Goal: Communication & Community: Answer question/provide support

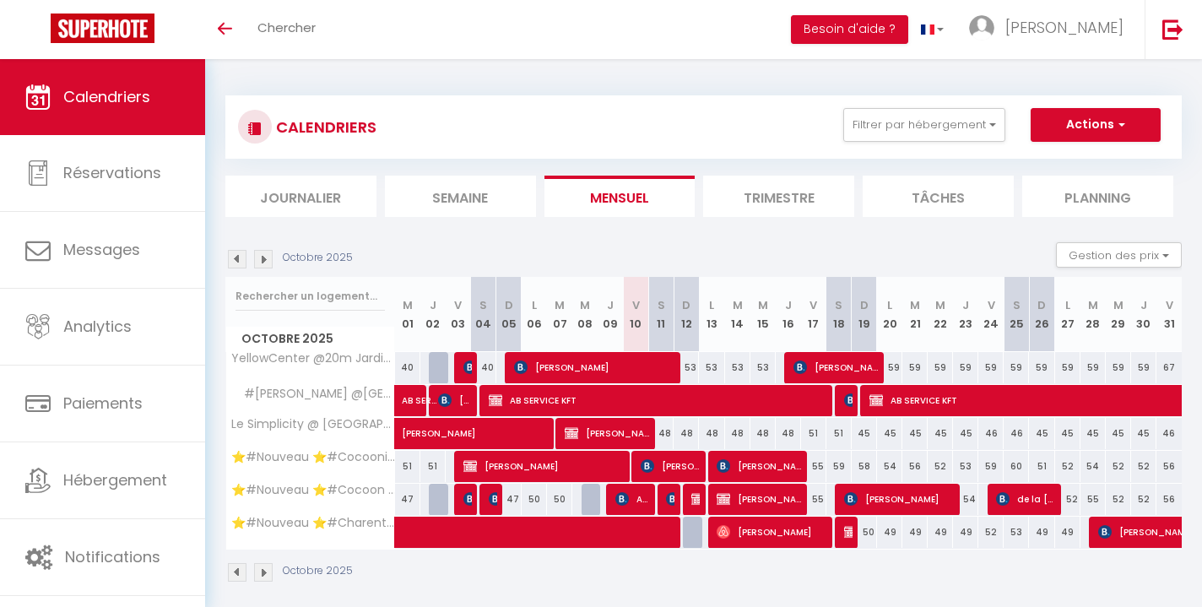
scroll to position [59, 0]
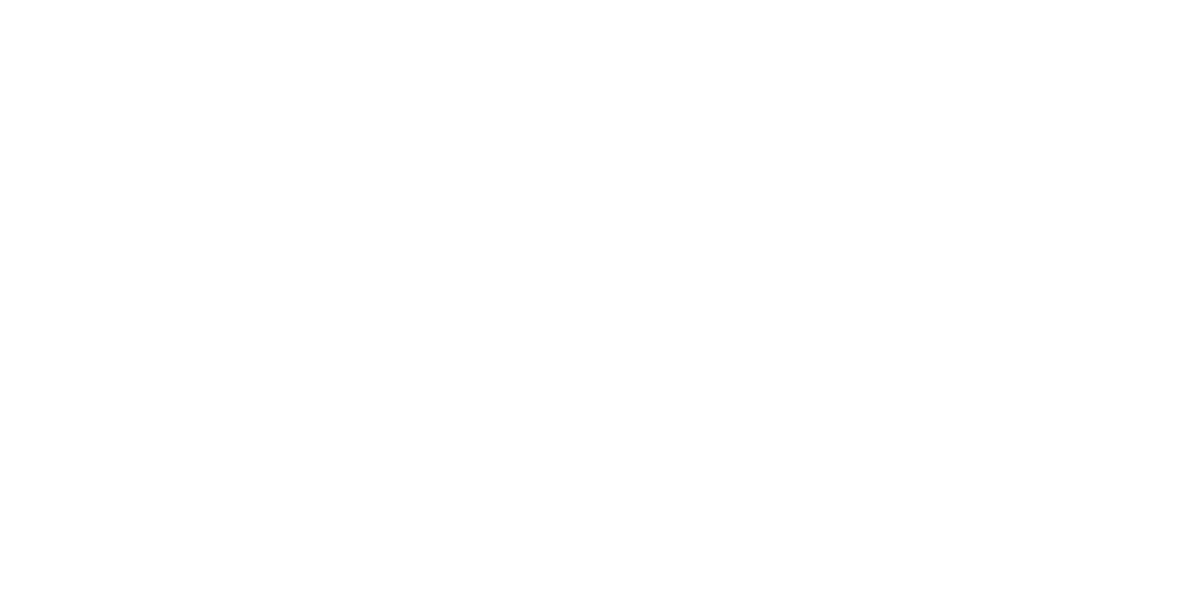
scroll to position [59, 0]
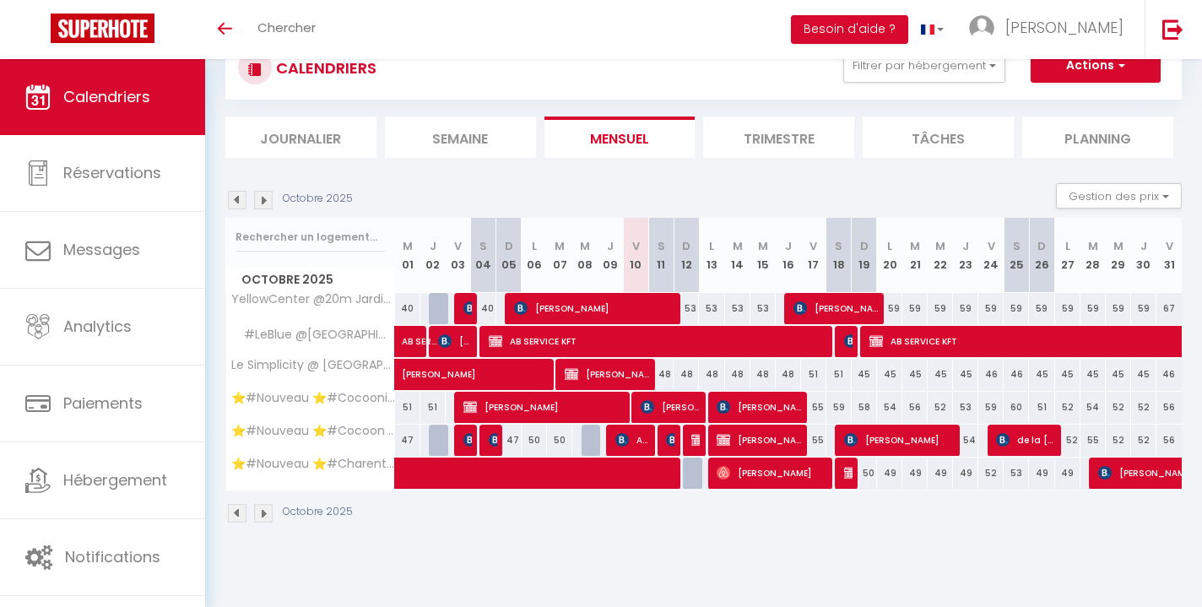
click at [264, 198] on img at bounding box center [263, 200] width 19 height 19
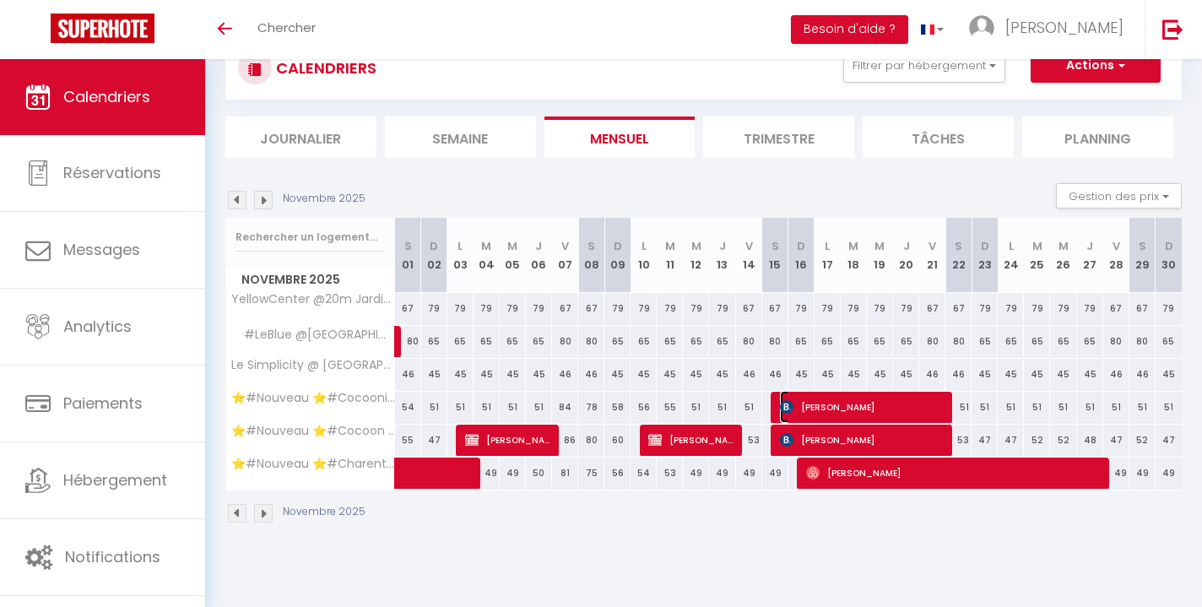
click at [928, 406] on span "ALFONSO VILLALBA" at bounding box center [862, 407] width 165 height 32
select select "OK"
select select "KO"
select select "0"
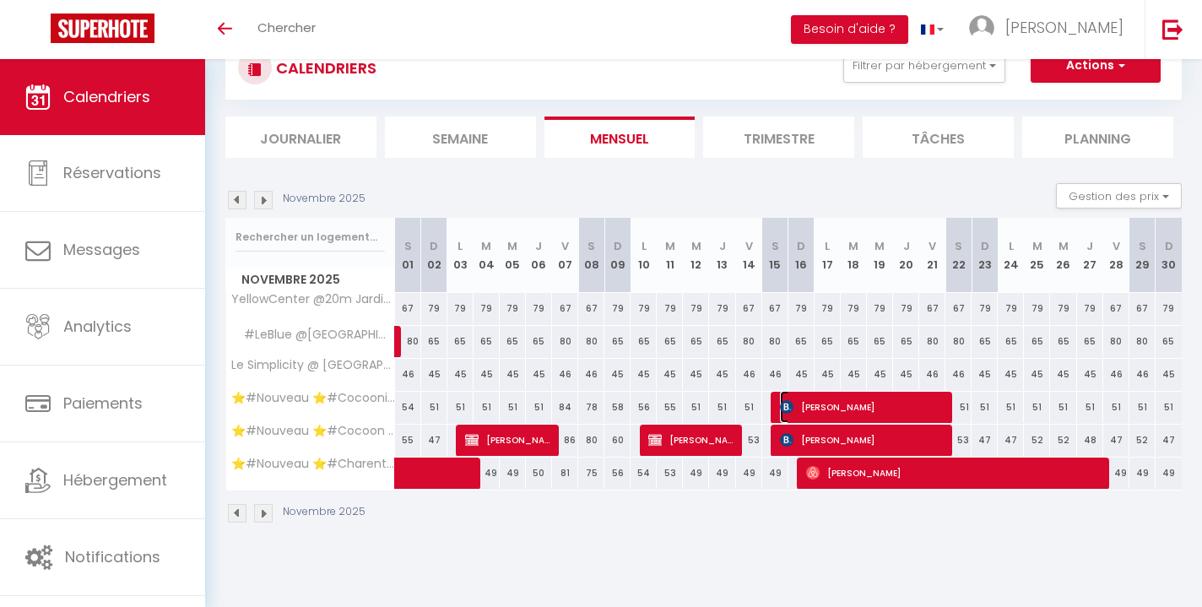
select select "1"
select select
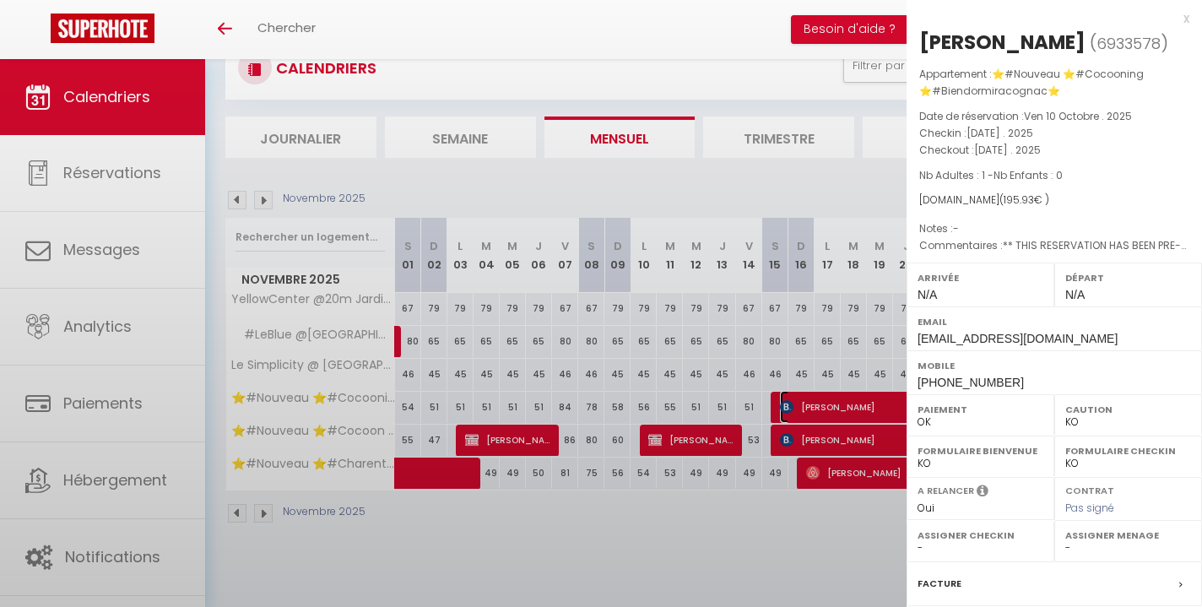
select select "51297"
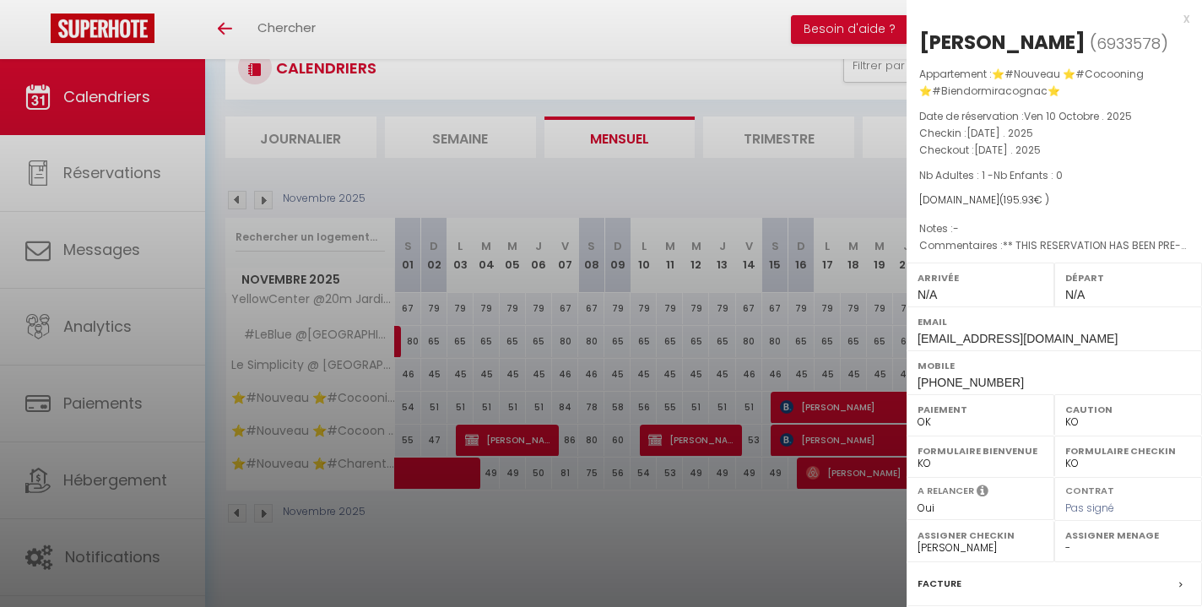
click at [1085, 545] on select "- Margaux Lacombe mike cabanes Karen Hubert Fidjy Feltain Dany Marmonteil" at bounding box center [1128, 547] width 126 height 15
select select "51353"
click at [1065, 540] on select "- Margaux Lacombe mike cabanes Karen Hubert Fidjy Feltain Dany Marmonteil" at bounding box center [1128, 547] width 126 height 15
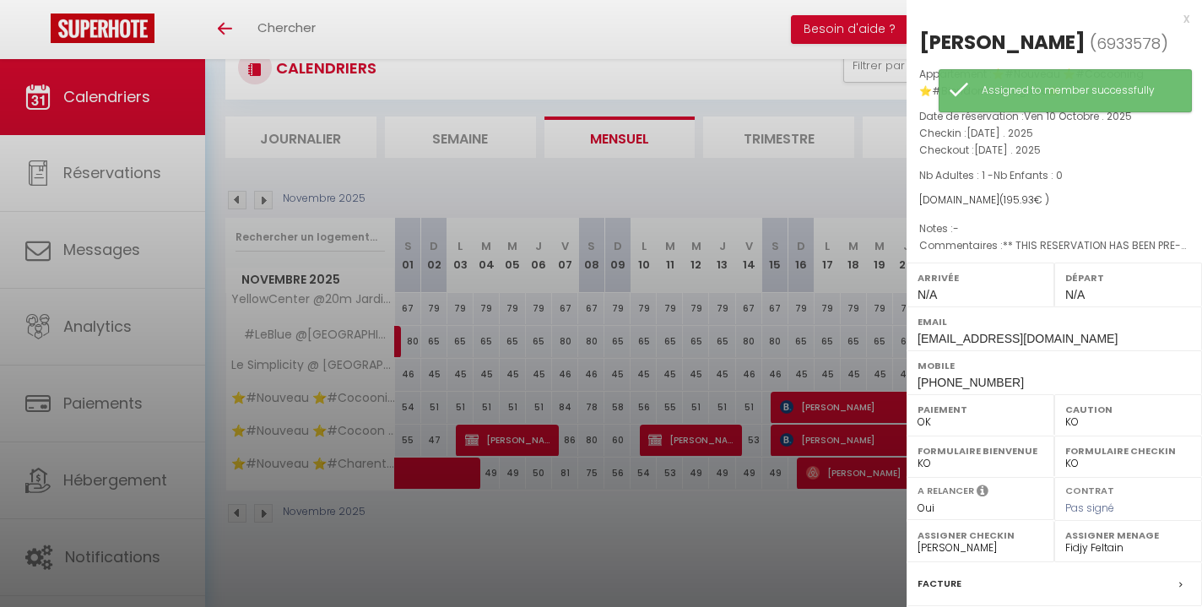
click at [841, 557] on div at bounding box center [601, 303] width 1202 height 607
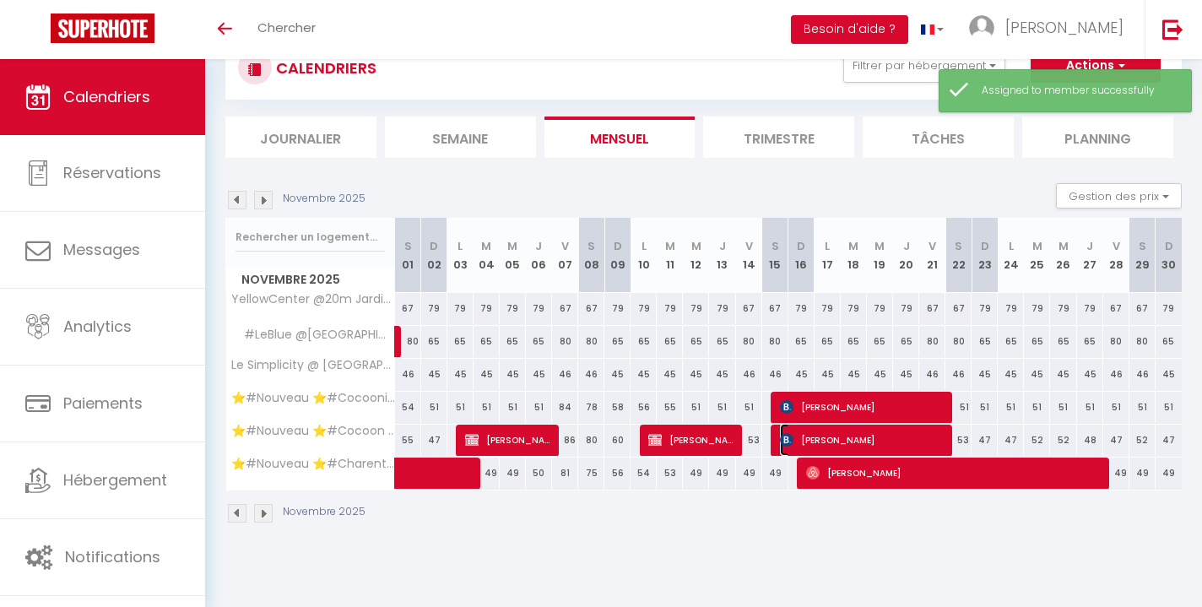
click at [858, 442] on span "ALFONSO VILLALBA" at bounding box center [862, 440] width 165 height 32
select select
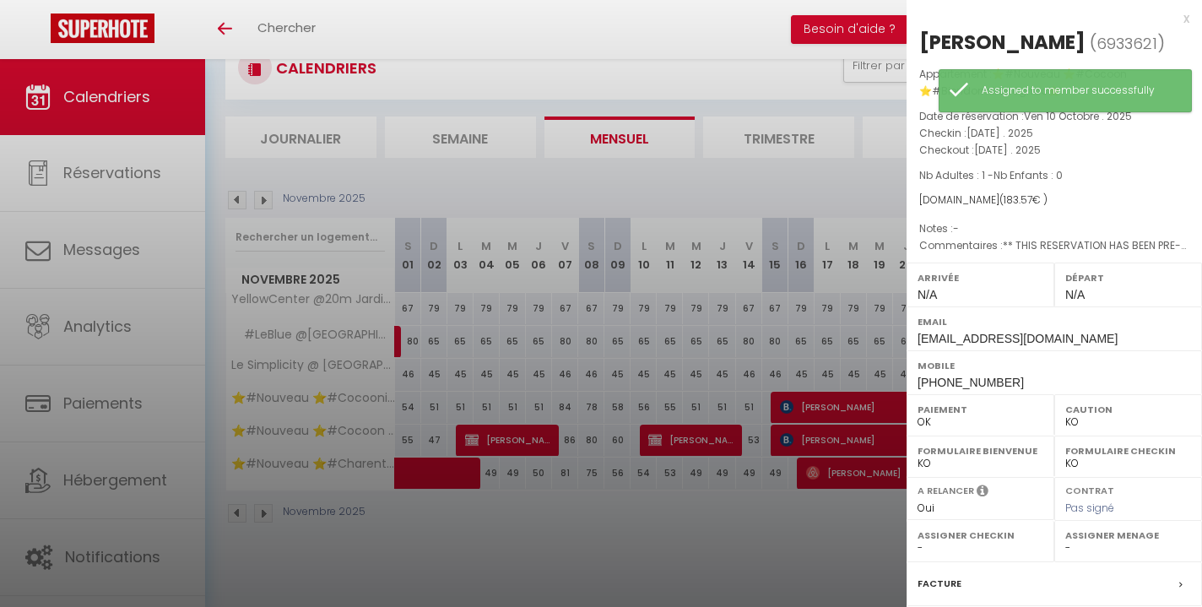
click at [1078, 544] on select "- Margaux Lacombe mike cabanes Karen Hubert Fidjy Feltain Dany Marmonteil" at bounding box center [1128, 547] width 126 height 15
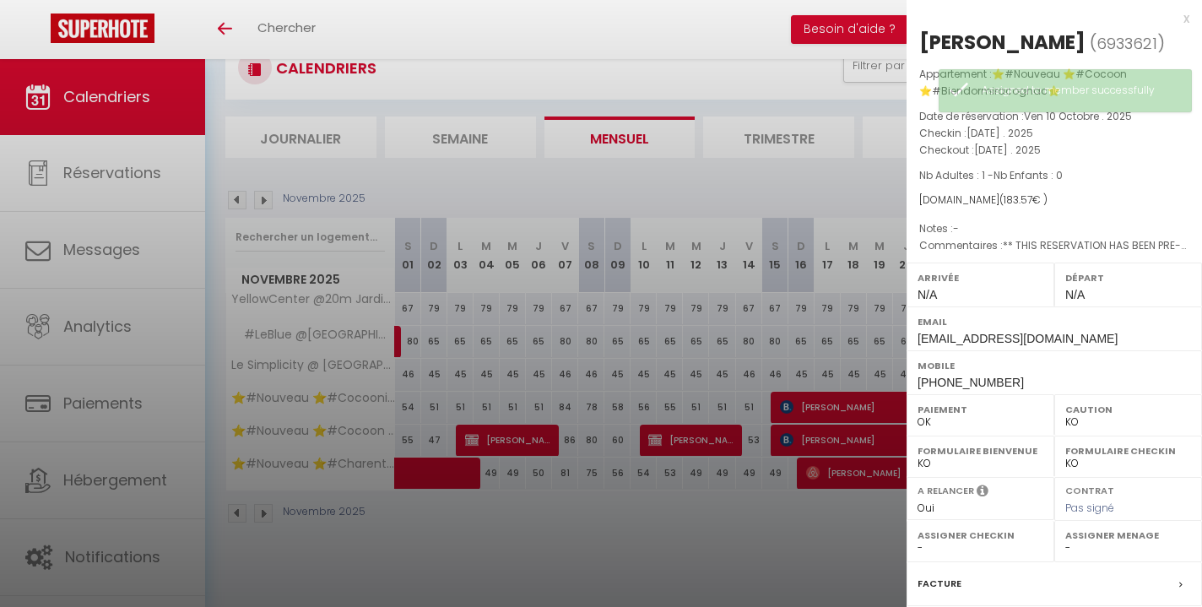
select select "51353"
click at [1065, 540] on select "- Margaux Lacombe mike cabanes Karen Hubert Fidjy Feltain Dany Marmonteil" at bounding box center [1128, 547] width 126 height 15
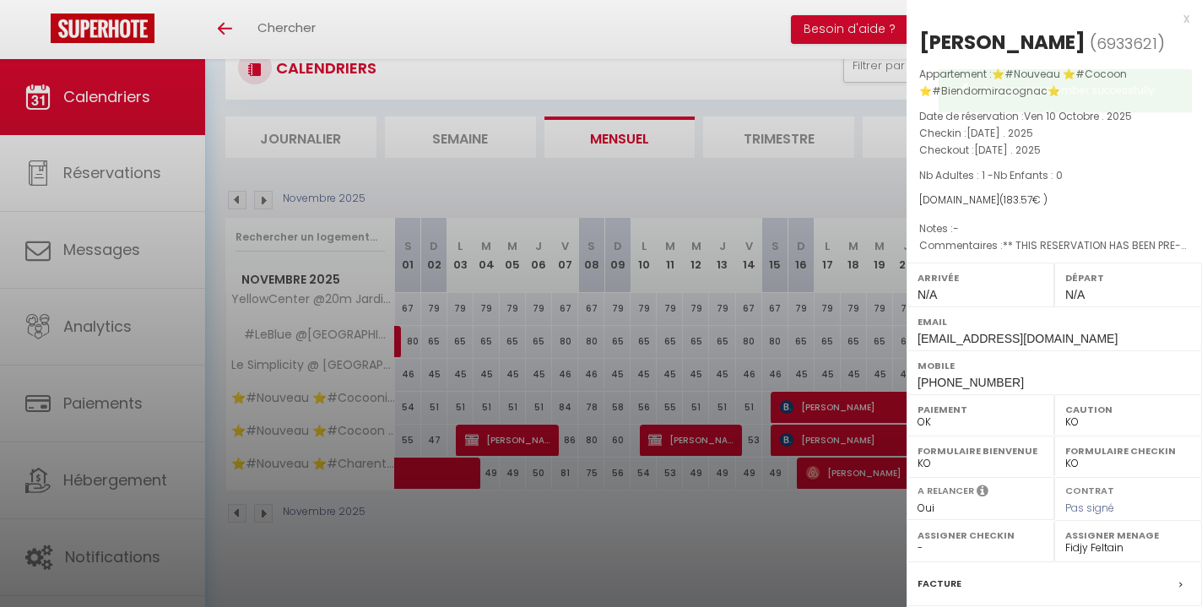
click at [972, 545] on select "- Margaux Lacombe mike cabanes Karen Hubert Fidjy Feltain Dany Marmonteil" at bounding box center [981, 547] width 126 height 15
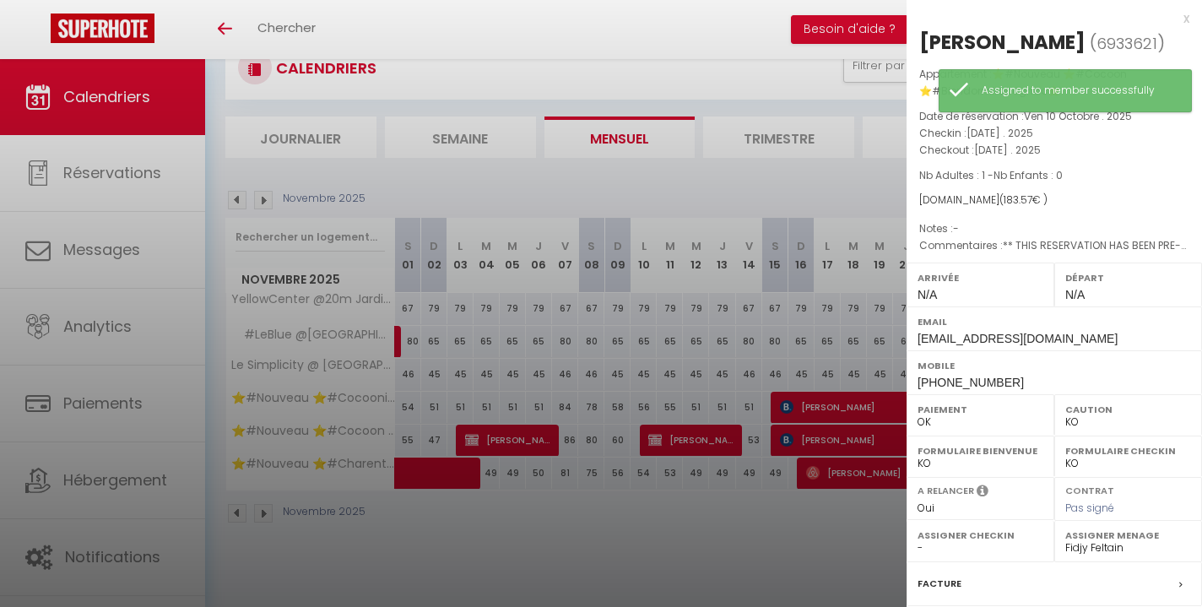
select select "51297"
click at [918, 540] on select "- Margaux Lacombe mike cabanes Karen Hubert Fidjy Feltain Dany Marmonteil" at bounding box center [981, 547] width 126 height 15
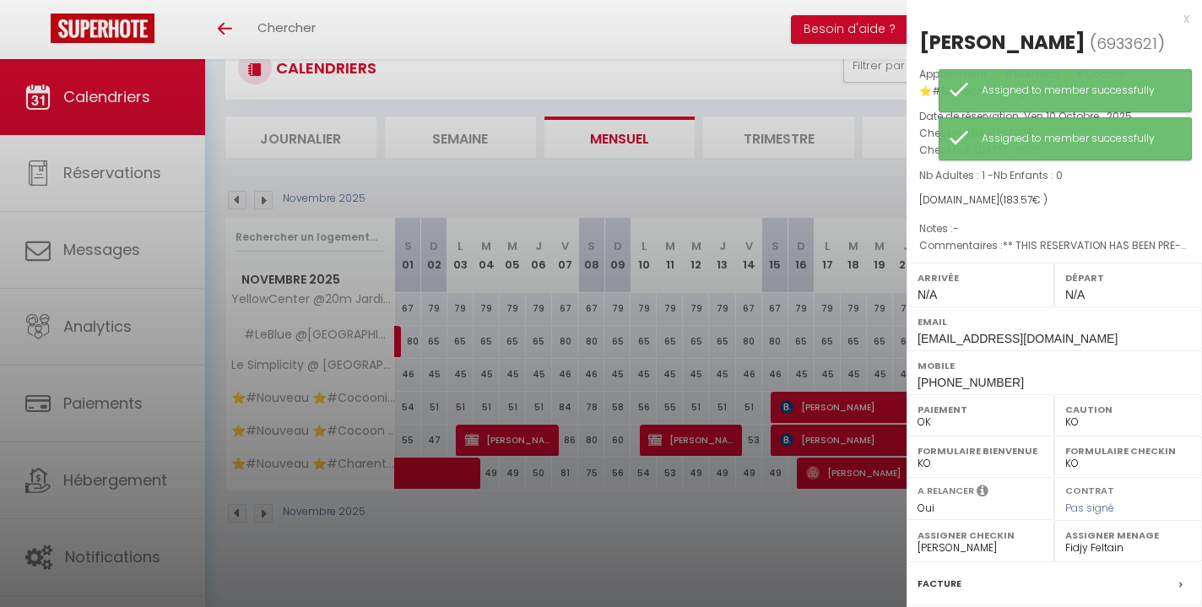
click at [822, 542] on div at bounding box center [601, 303] width 1202 height 607
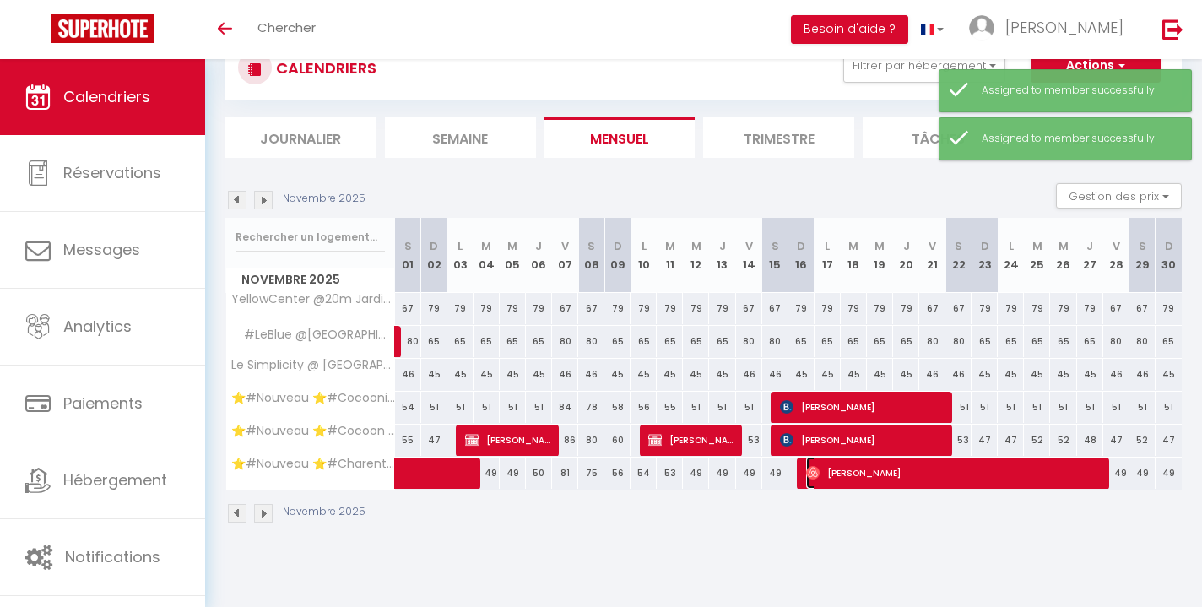
click at [836, 475] on span "Guigone Rolland" at bounding box center [954, 473] width 296 height 32
select select "OK"
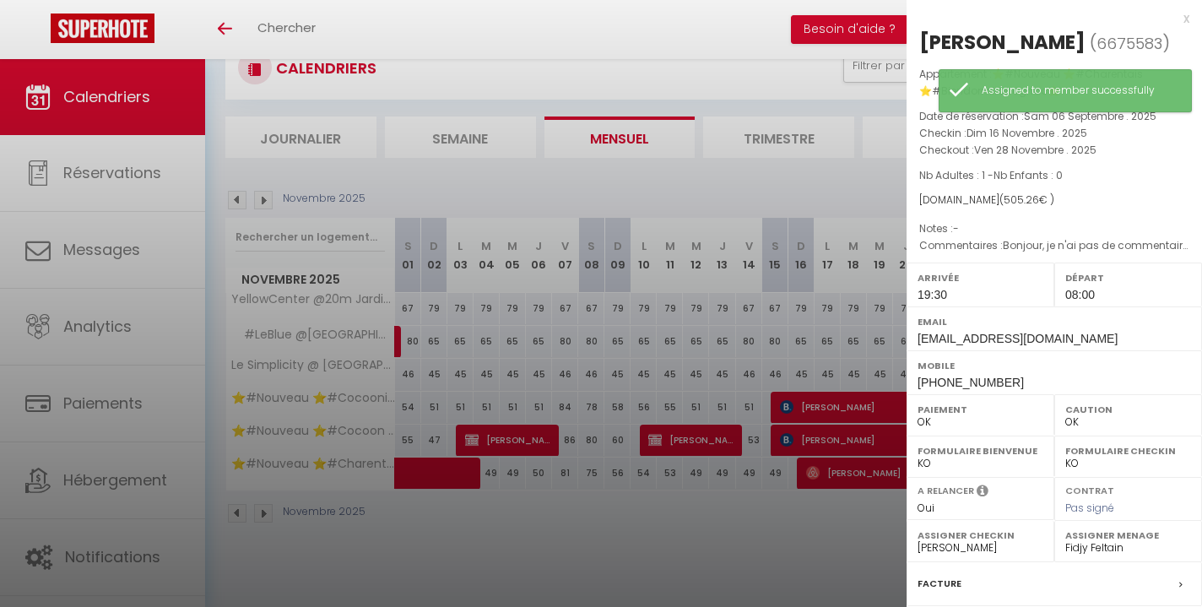
click at [705, 443] on div at bounding box center [601, 303] width 1202 height 607
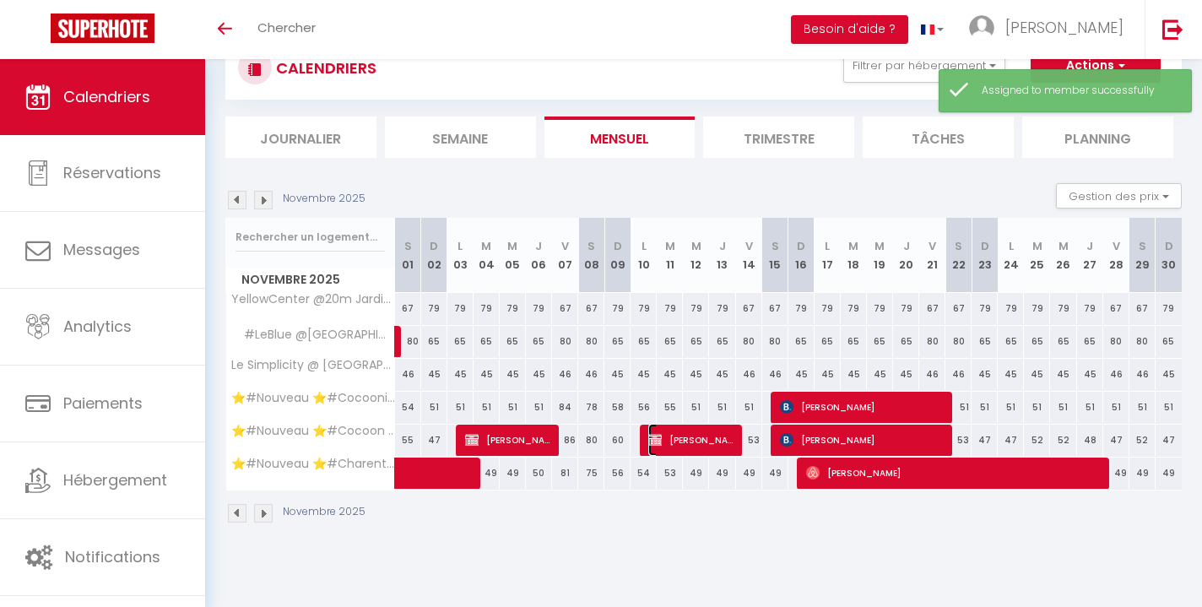
click at [705, 443] on span "Louis Renault" at bounding box center [691, 440] width 87 height 32
select select "KO"
select select "0"
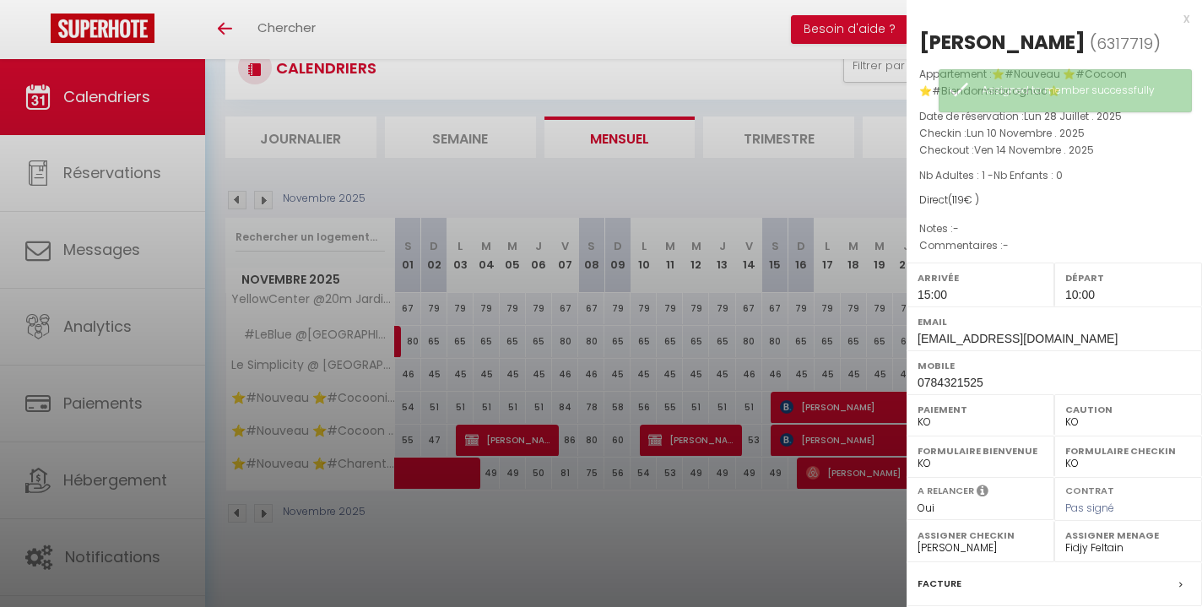
click at [672, 516] on div at bounding box center [601, 303] width 1202 height 607
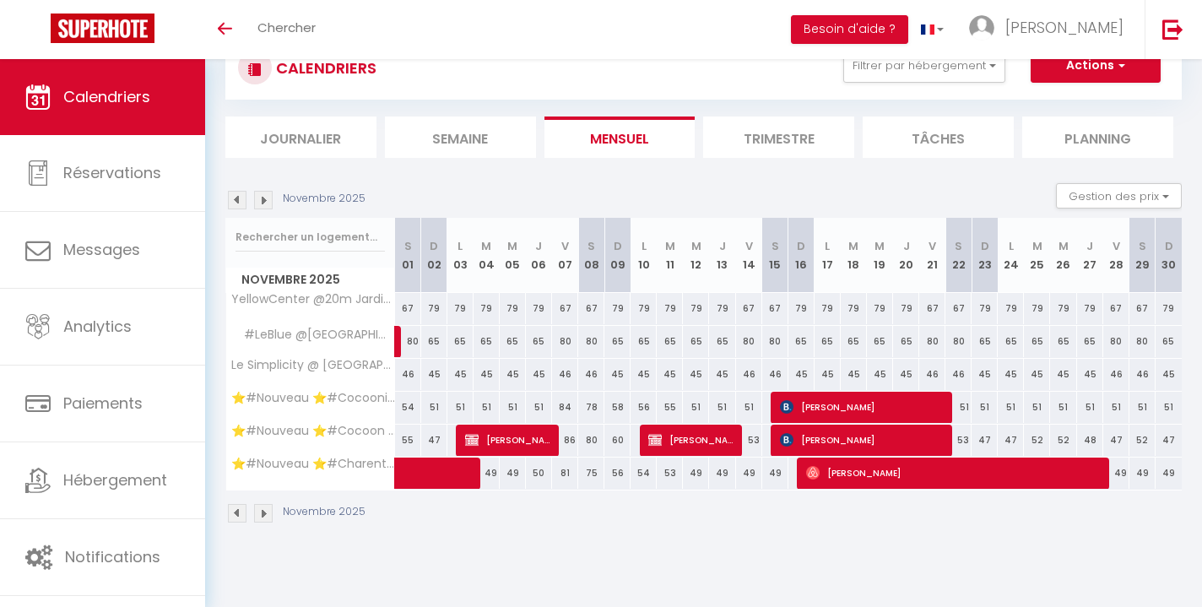
click at [234, 206] on img at bounding box center [237, 200] width 19 height 19
select select "KO"
select select "0"
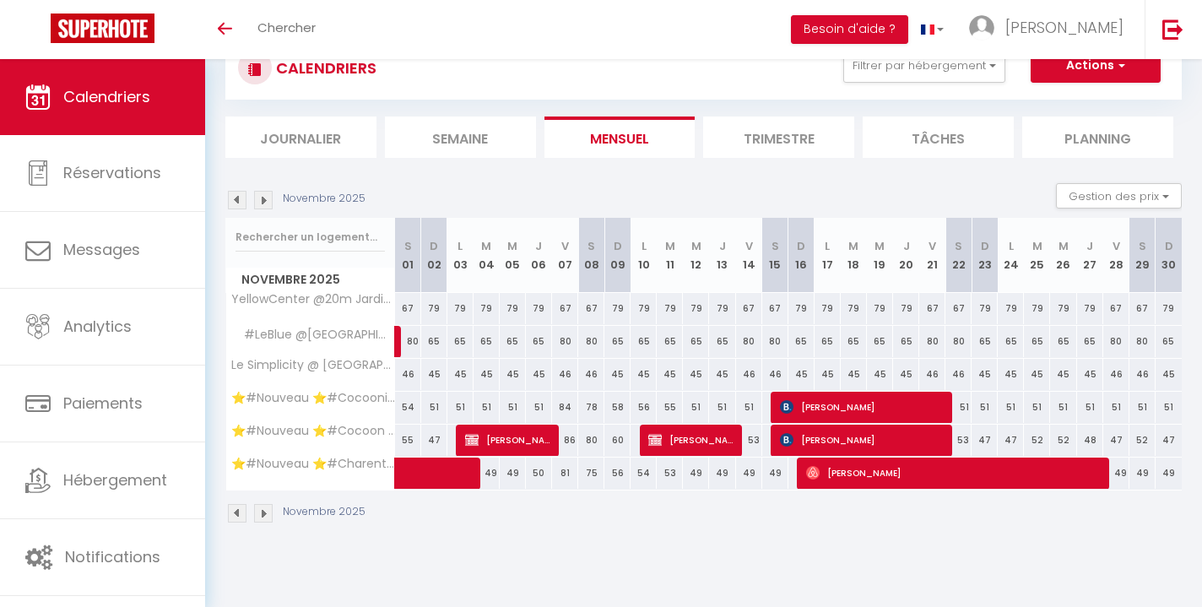
select select "51297"
select select "51353"
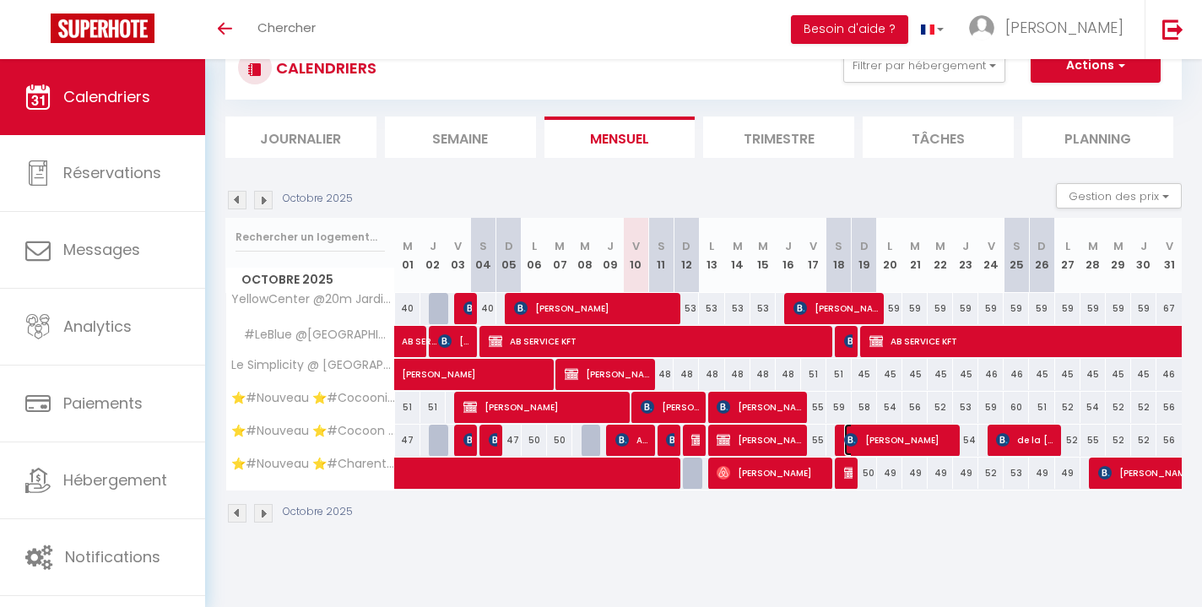
click at [871, 442] on span "Remy Boucher" at bounding box center [899, 440] width 110 height 32
select select "OK"
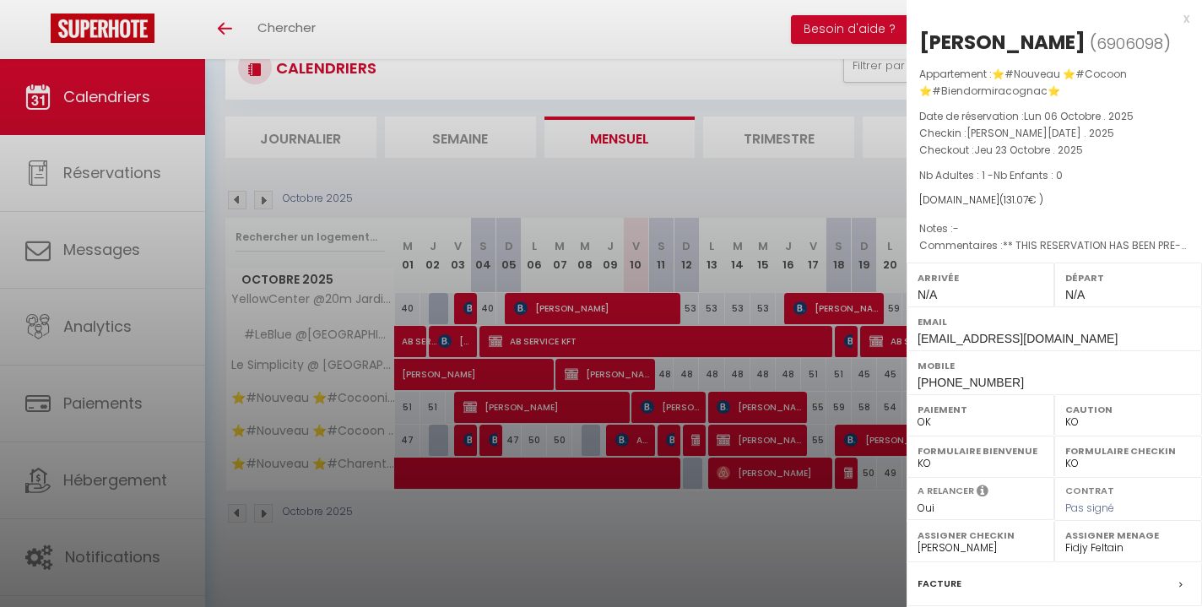
click at [863, 539] on div at bounding box center [601, 303] width 1202 height 607
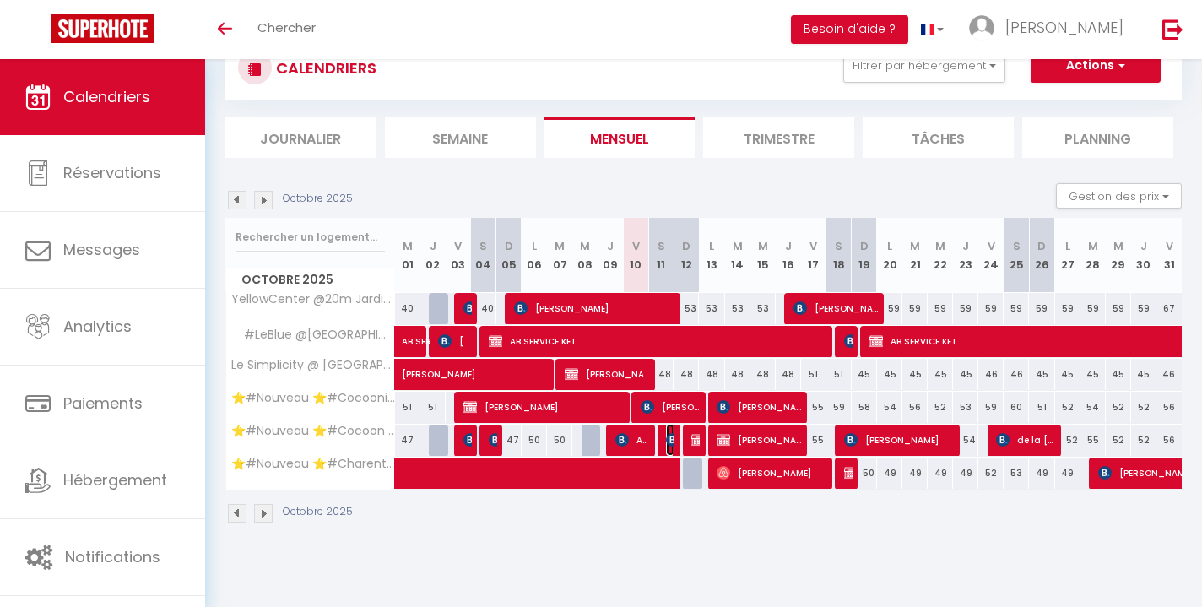
click at [670, 441] on img at bounding box center [673, 440] width 14 height 14
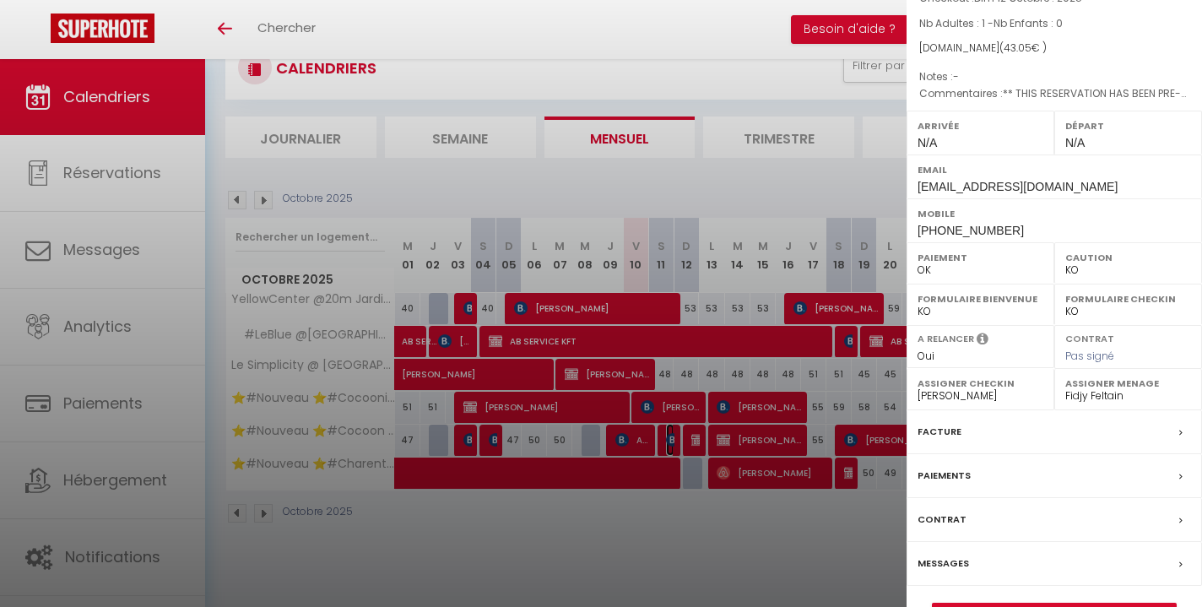
scroll to position [224, 0]
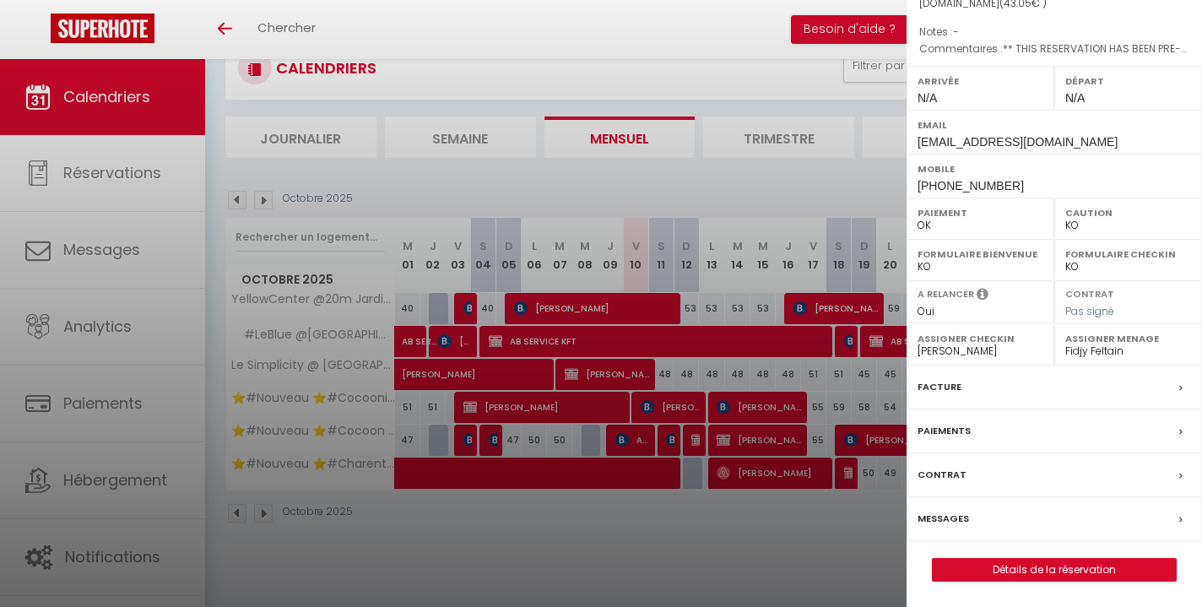
click at [973, 518] on div "Messages" at bounding box center [1054, 519] width 295 height 44
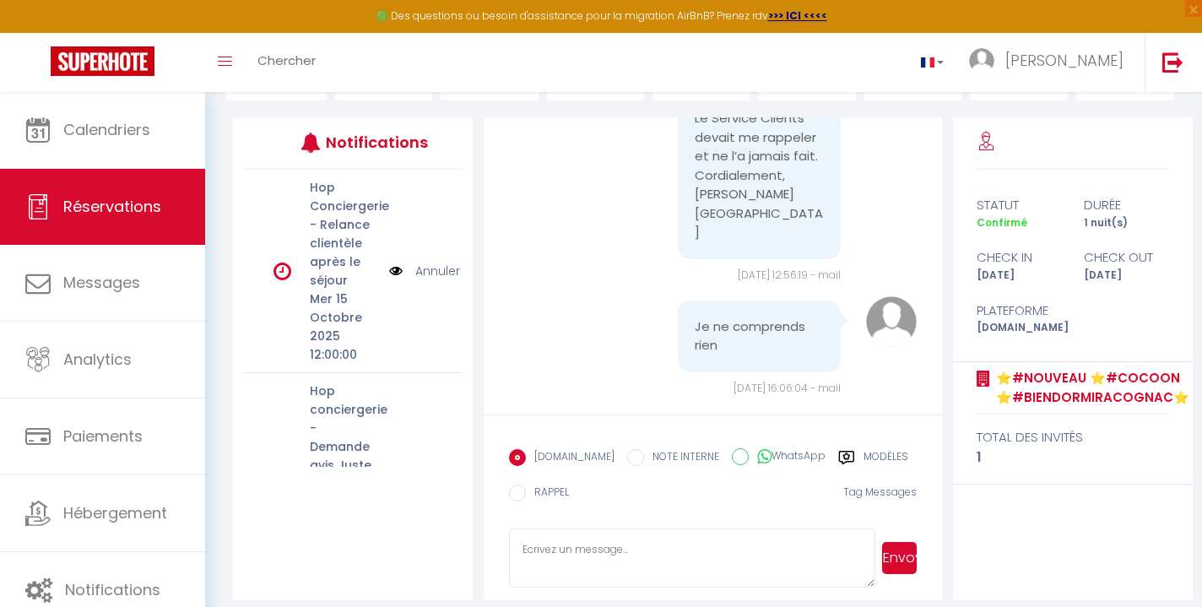
scroll to position [208, 0]
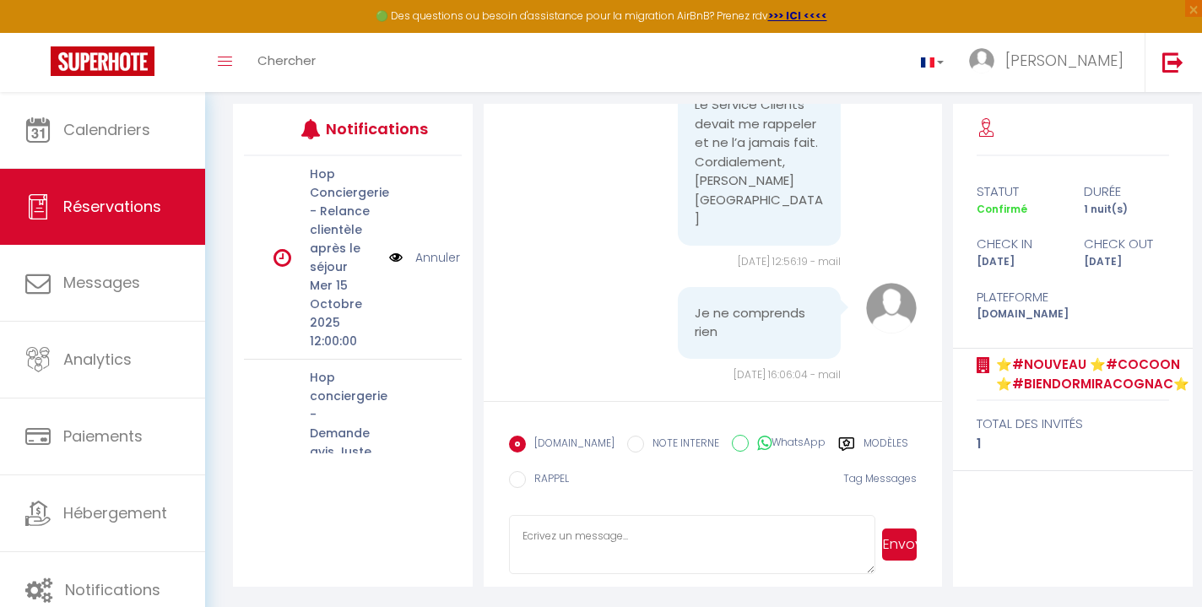
click at [601, 536] on textarea at bounding box center [692, 544] width 366 height 59
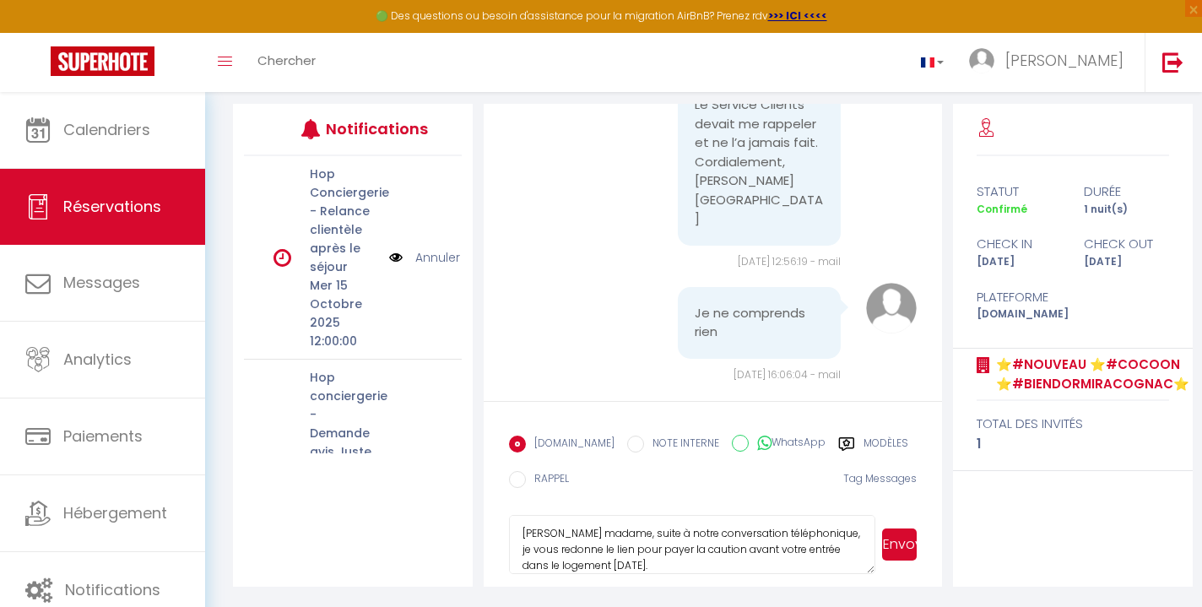
scroll to position [18, 0]
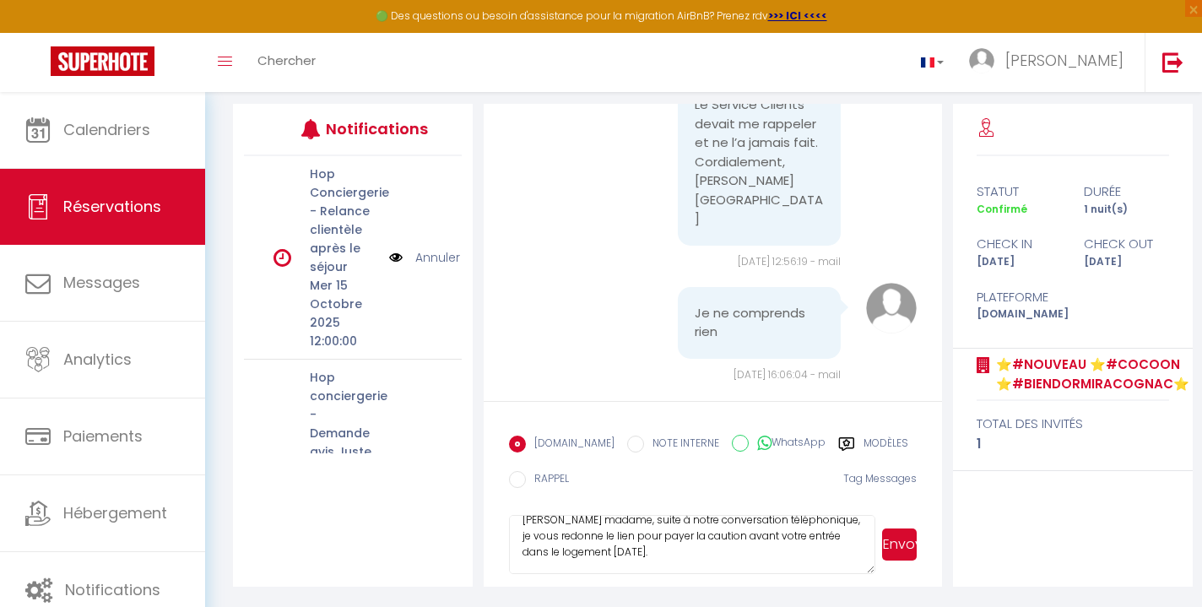
type textarea "Bonsoir madame, suite à notre conversation téléphonique, je vous redonne le lie…"
click at [898, 547] on button "Envoyer" at bounding box center [899, 544] width 35 height 32
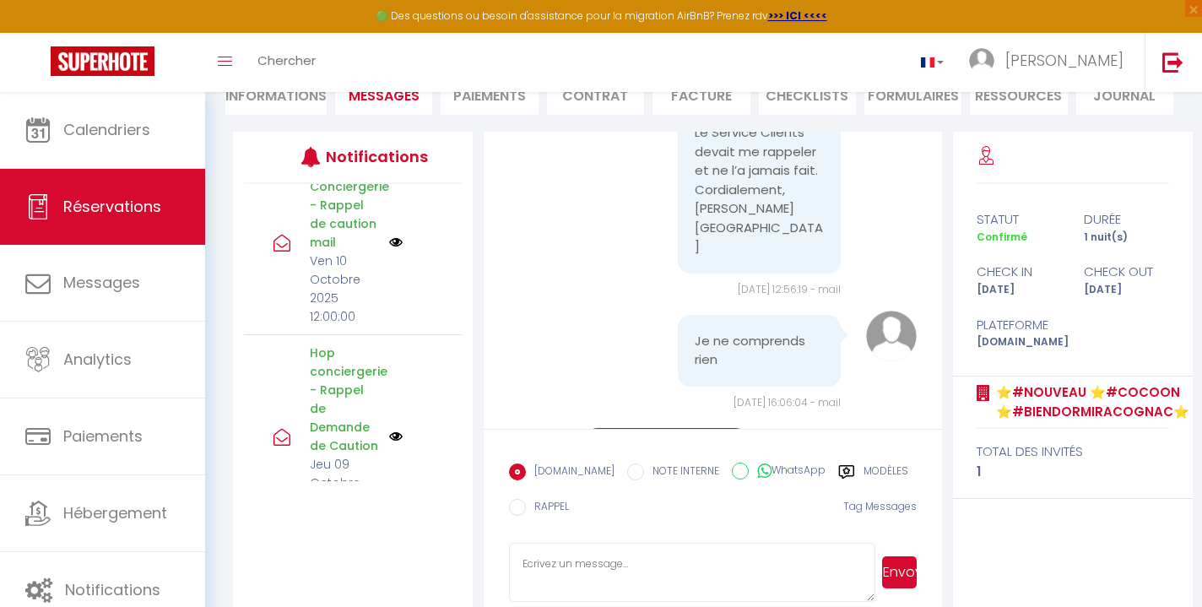
scroll to position [1068, 0]
click at [398, 251] on img at bounding box center [396, 244] width 14 height 14
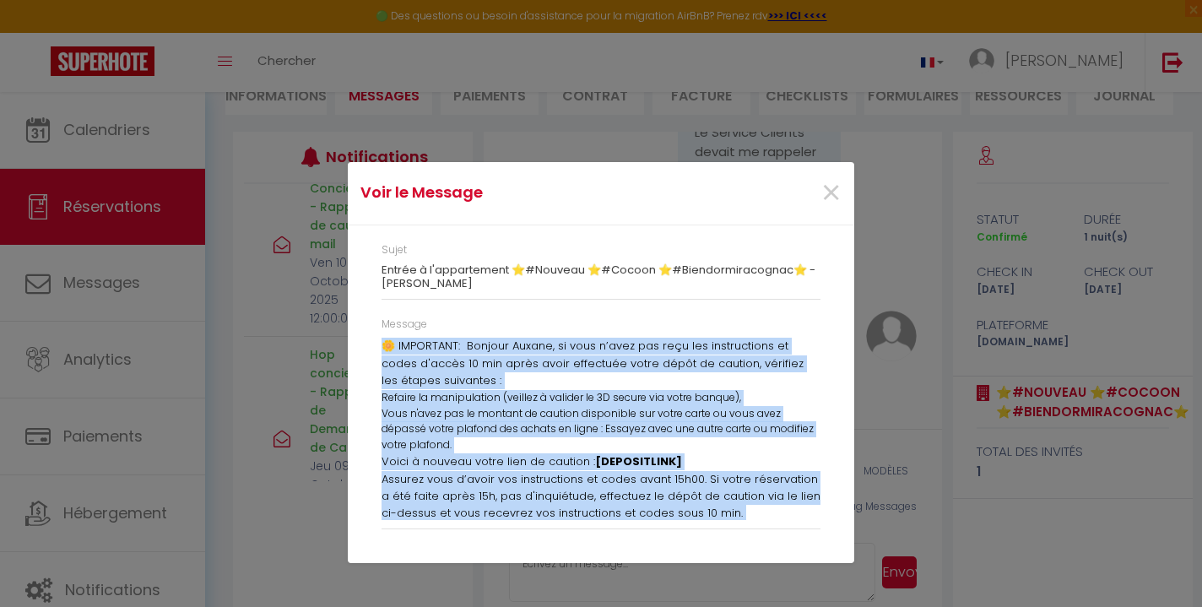
scroll to position [36, 0]
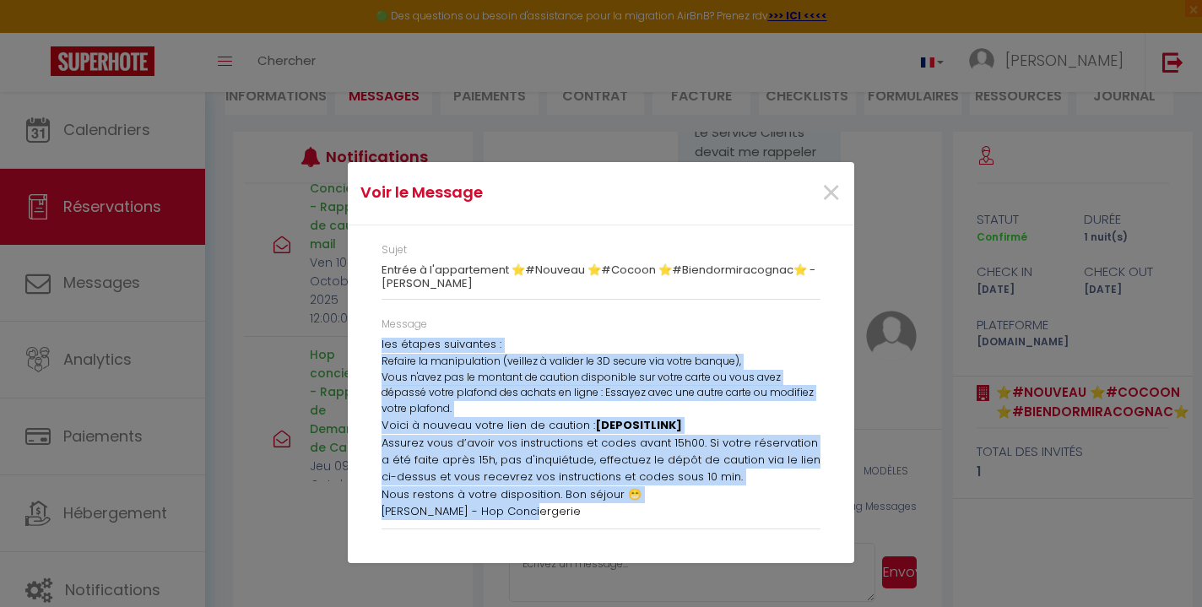
drag, startPoint x: 380, startPoint y: 340, endPoint x: 627, endPoint y: 534, distance: 314.4
click at [627, 534] on div "Message 🌼 IMPORTANT: Bonjour Auxane, si vous n’avez pas reçu les instructions e…" at bounding box center [601, 432] width 461 height 230
copy div "🌼 IMPORTANT: Bonjour Auxane, si vous n’avez pas reçu les instructions et codes …"
click at [825, 199] on span "×" at bounding box center [830, 193] width 21 height 51
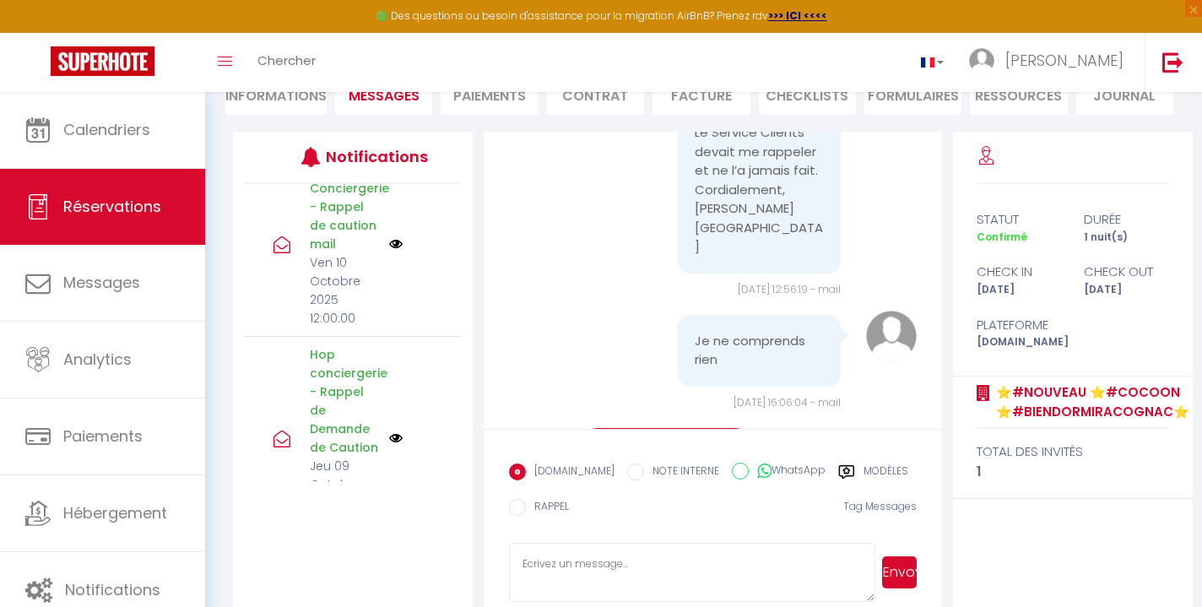
click at [648, 566] on textarea at bounding box center [692, 572] width 366 height 59
paste textarea "🌼 IMPORTANT: Bonjour Auxane, si vous n’avez pas reçu les instructions et codes …"
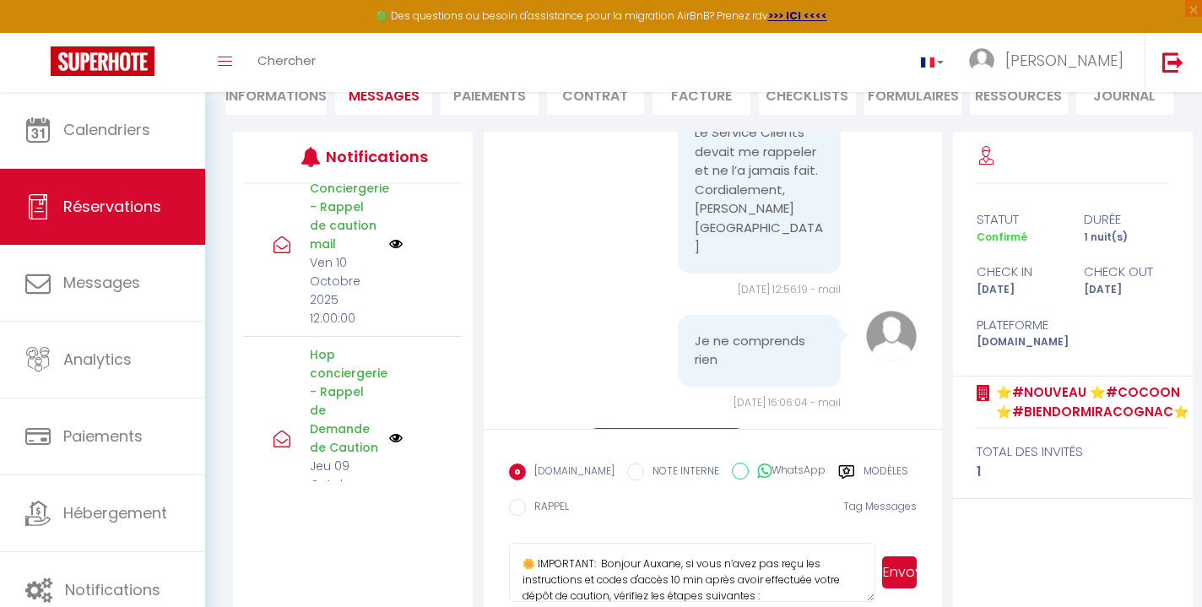
scroll to position [257, 0]
type textarea "🌼 IMPORTANT: Bonjour Auxane, si vous n’avez pas reçu les instructions et codes …"
click at [901, 573] on button "Envoyer" at bounding box center [899, 572] width 35 height 32
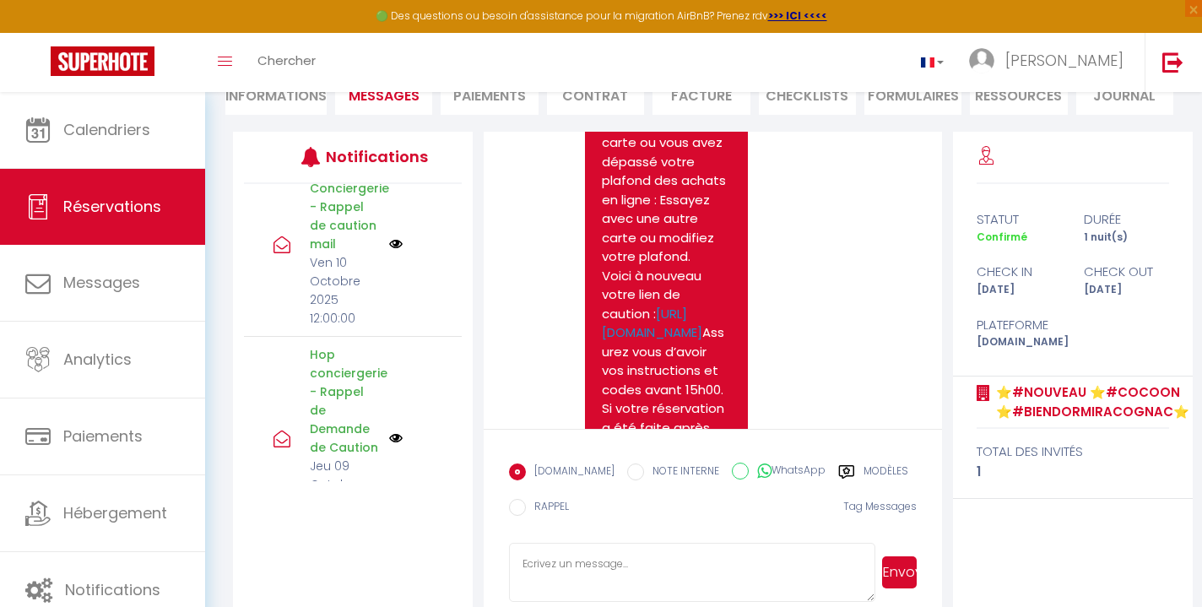
scroll to position [11381, 0]
click at [638, 334] on link "https://superhote.com/applink/p/lf4DYaZ4" at bounding box center [652, 321] width 100 height 37
click at [593, 563] on textarea at bounding box center [692, 572] width 366 height 59
type textarea "Vous n'avez plus qu'à cliquer sur le lien et à vous laisser guider."
click at [896, 579] on button "Envoyer" at bounding box center [899, 572] width 35 height 32
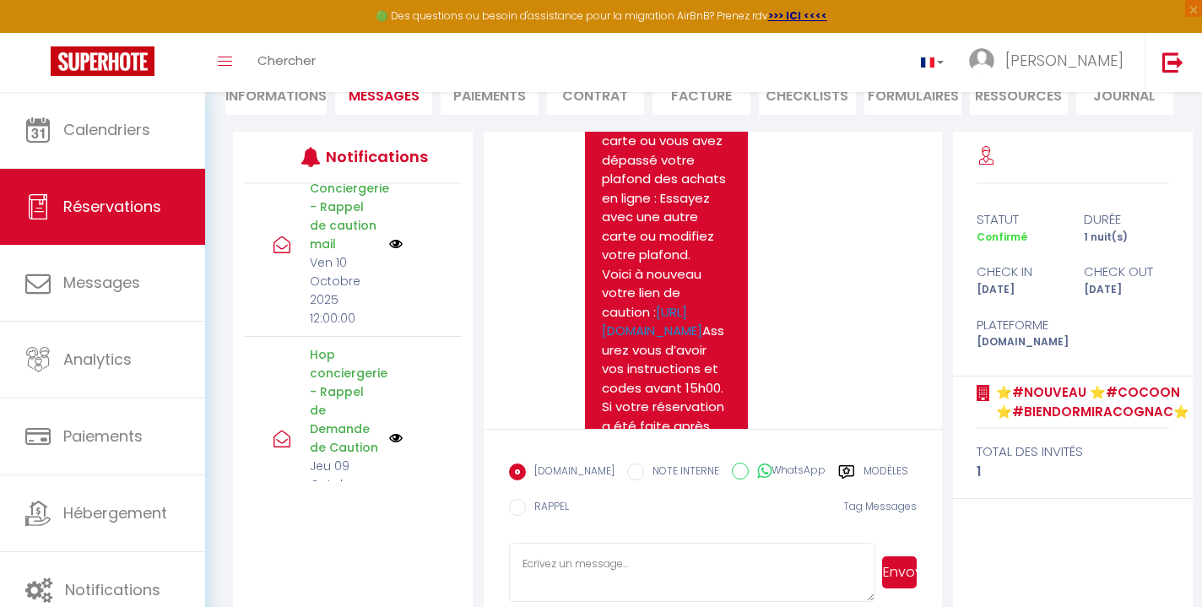
scroll to position [11789, 0]
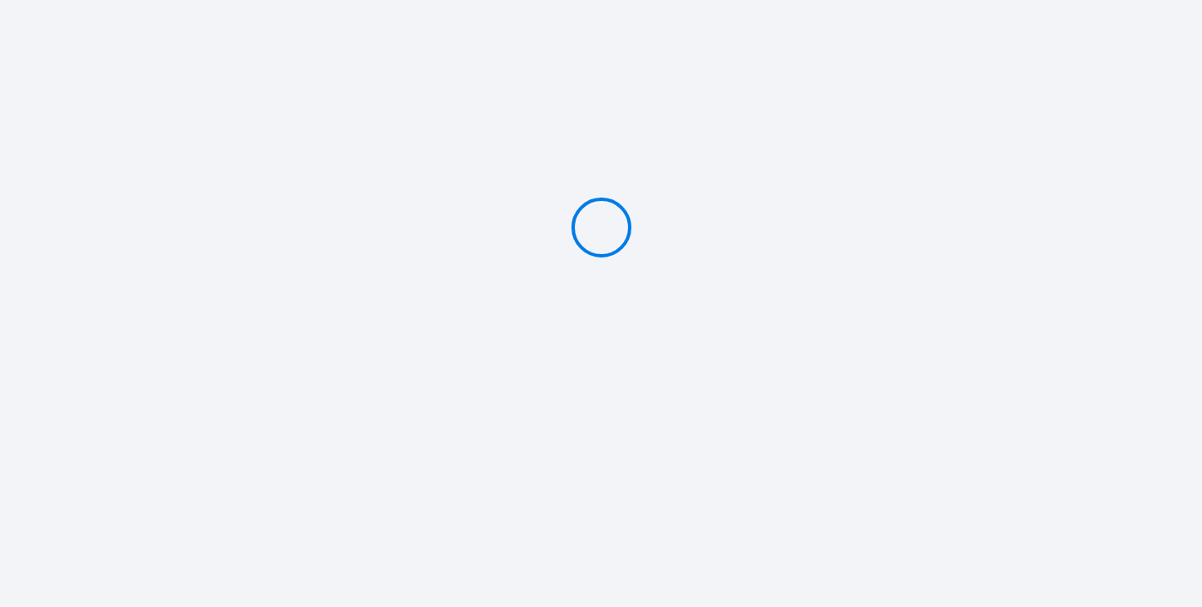
type input "Caution 200 €"
